Goal: Task Accomplishment & Management: Complete application form

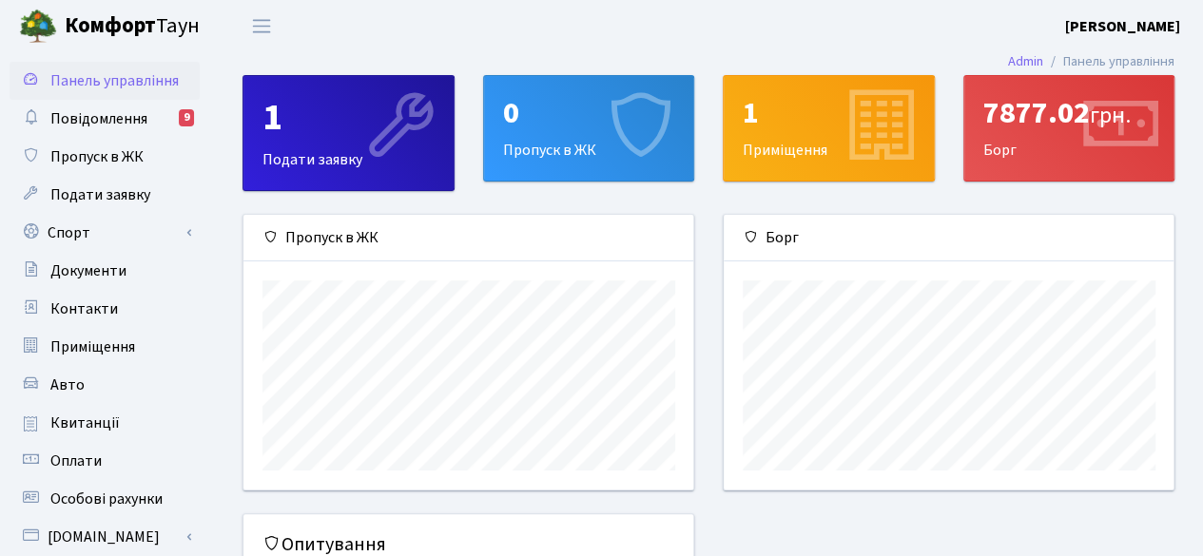
scroll to position [274, 451]
click at [620, 112] on icon at bounding box center [639, 128] width 90 height 90
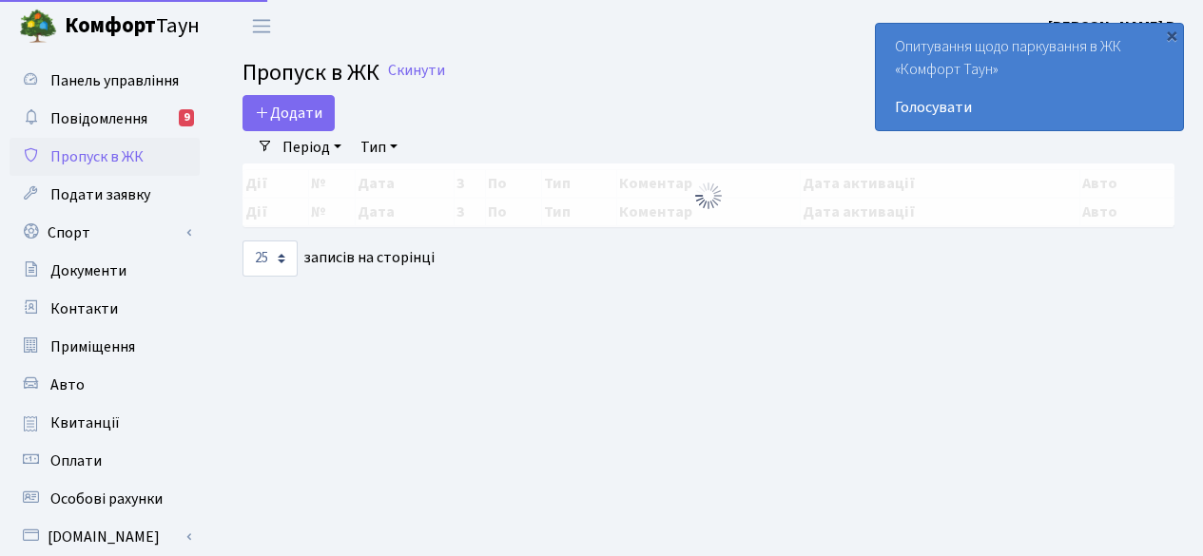
select select "25"
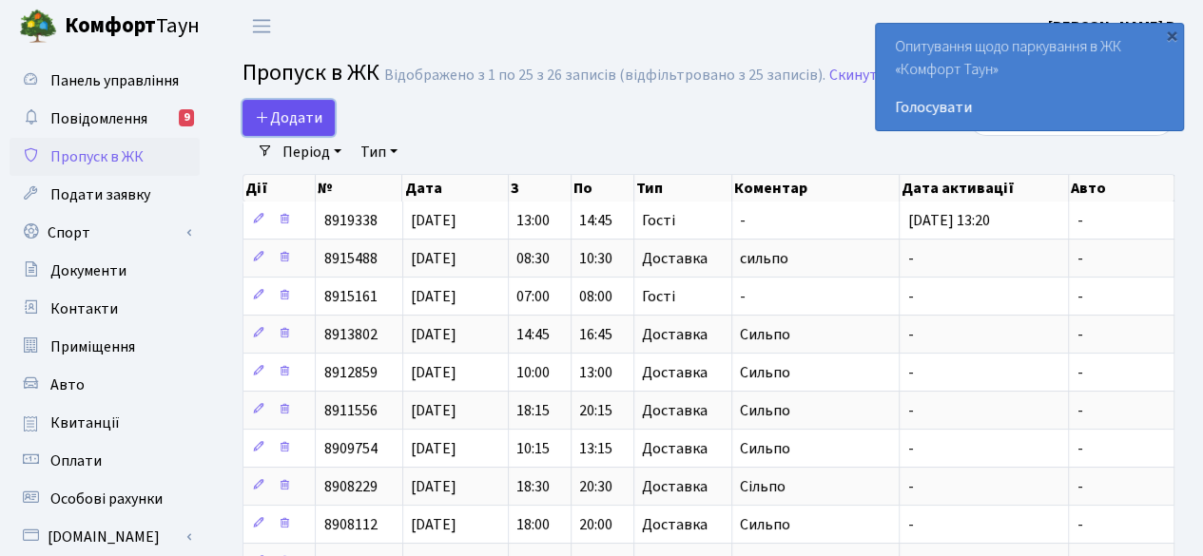
click at [322, 117] on link "Додати" at bounding box center [289, 118] width 92 height 36
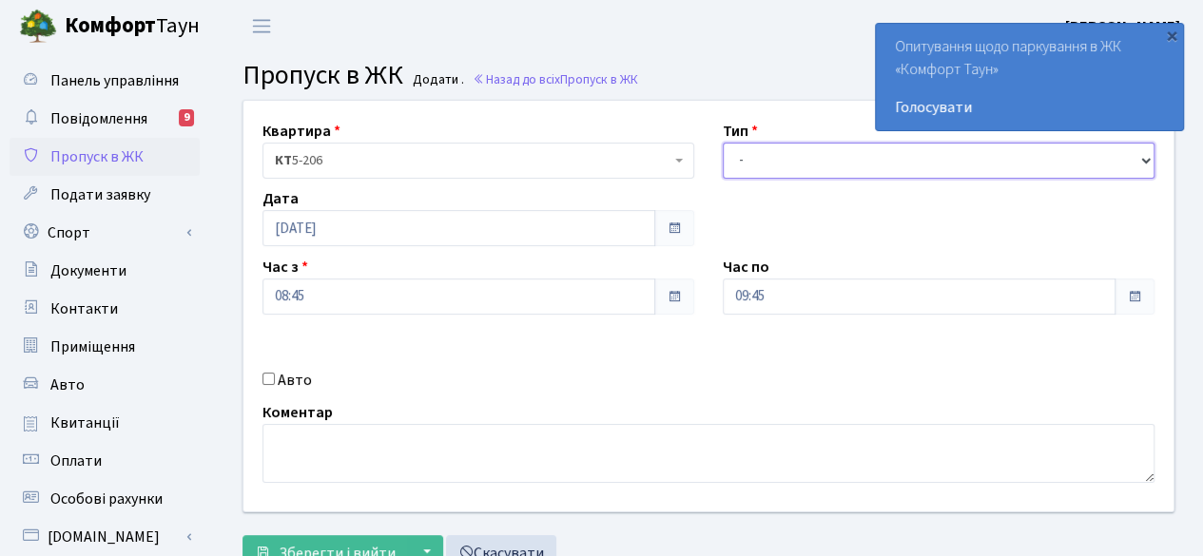
click at [822, 147] on select "- Доставка Таксі Гості Сервіс" at bounding box center [939, 161] width 432 height 36
select select "1"
click at [723, 143] on select "- Доставка Таксі Гості Сервіс" at bounding box center [939, 161] width 432 height 36
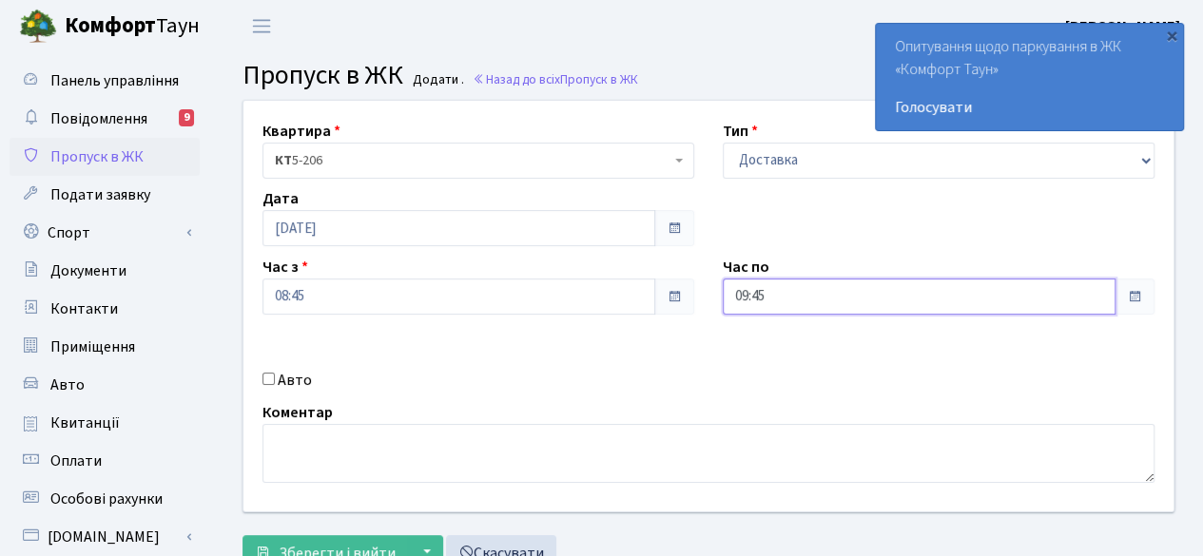
click at [1092, 298] on input "09:45" at bounding box center [919, 297] width 393 height 36
click at [770, 79] on icon at bounding box center [775, 80] width 51 height 51
type input "11:45"
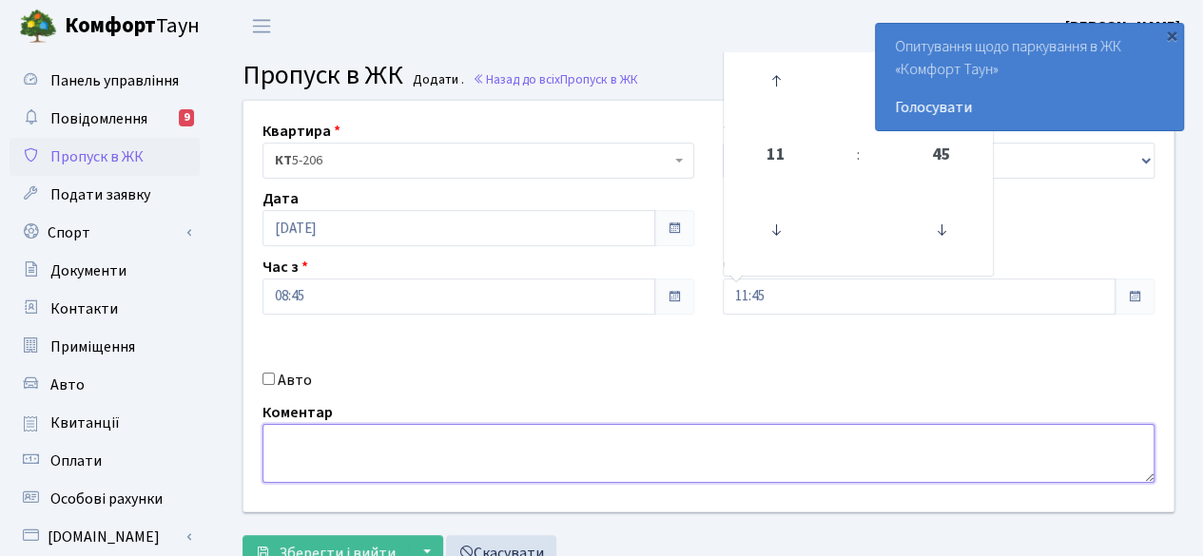
click at [447, 445] on textarea at bounding box center [709, 453] width 892 height 59
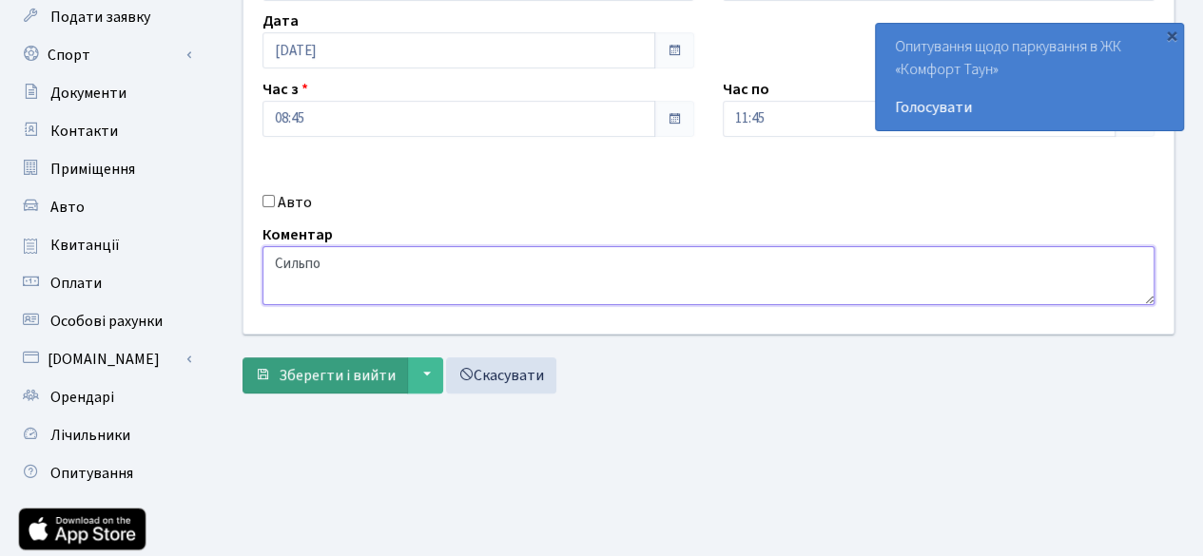
scroll to position [190, 0]
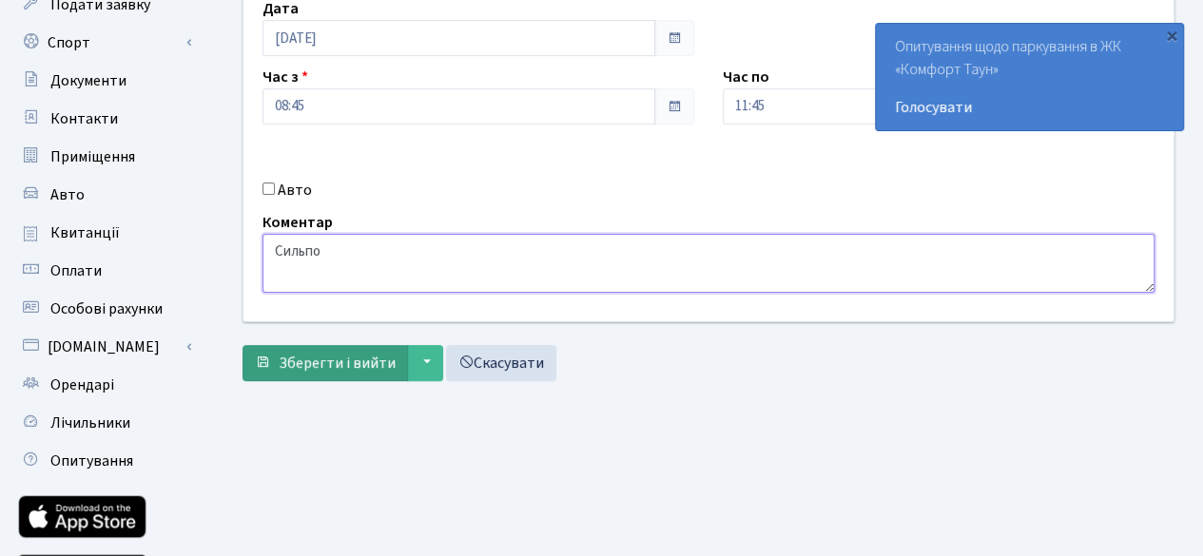
type textarea "Сильпо"
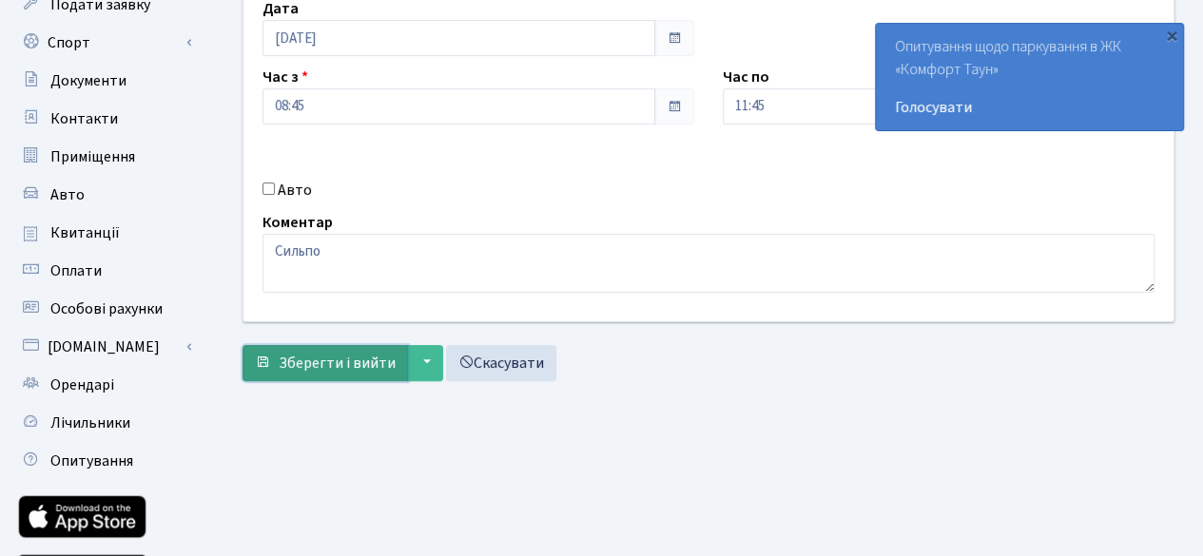
click at [318, 355] on span "Зберегти і вийти" at bounding box center [337, 363] width 117 height 21
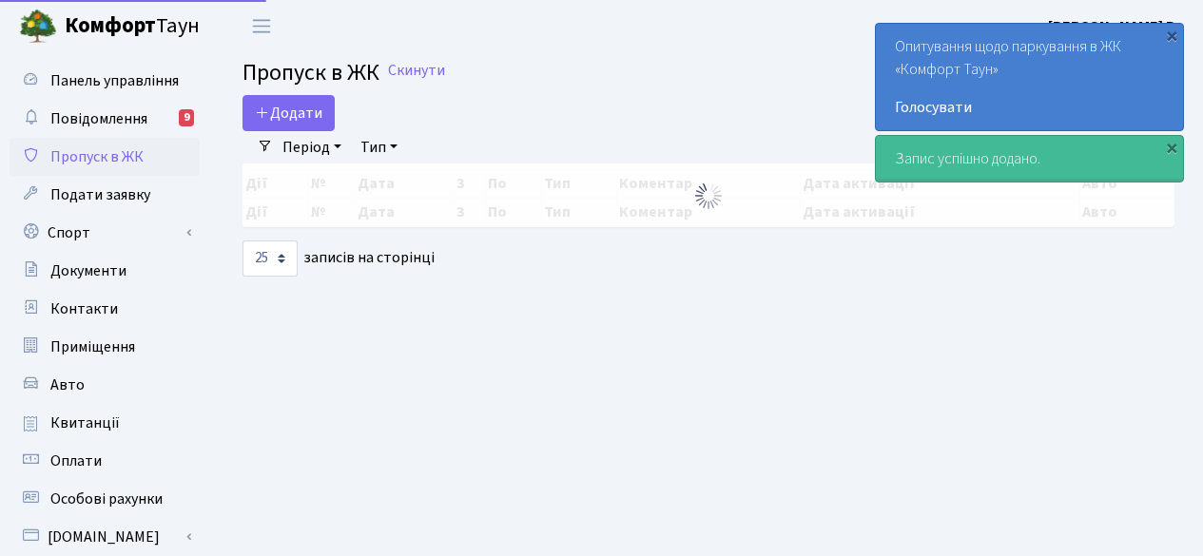
select select "25"
